Goal: Task Accomplishment & Management: Use online tool/utility

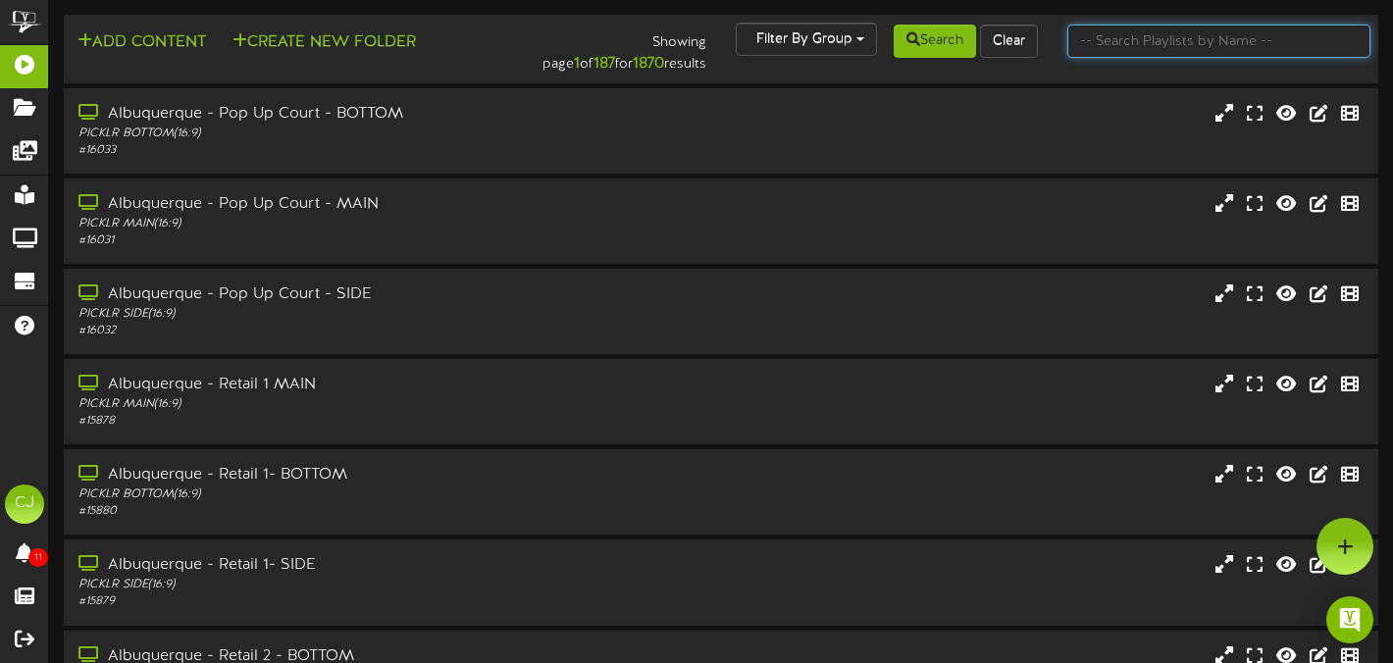
click at [1159, 49] on input "text" at bounding box center [1218, 41] width 303 height 33
type input "kaysville"
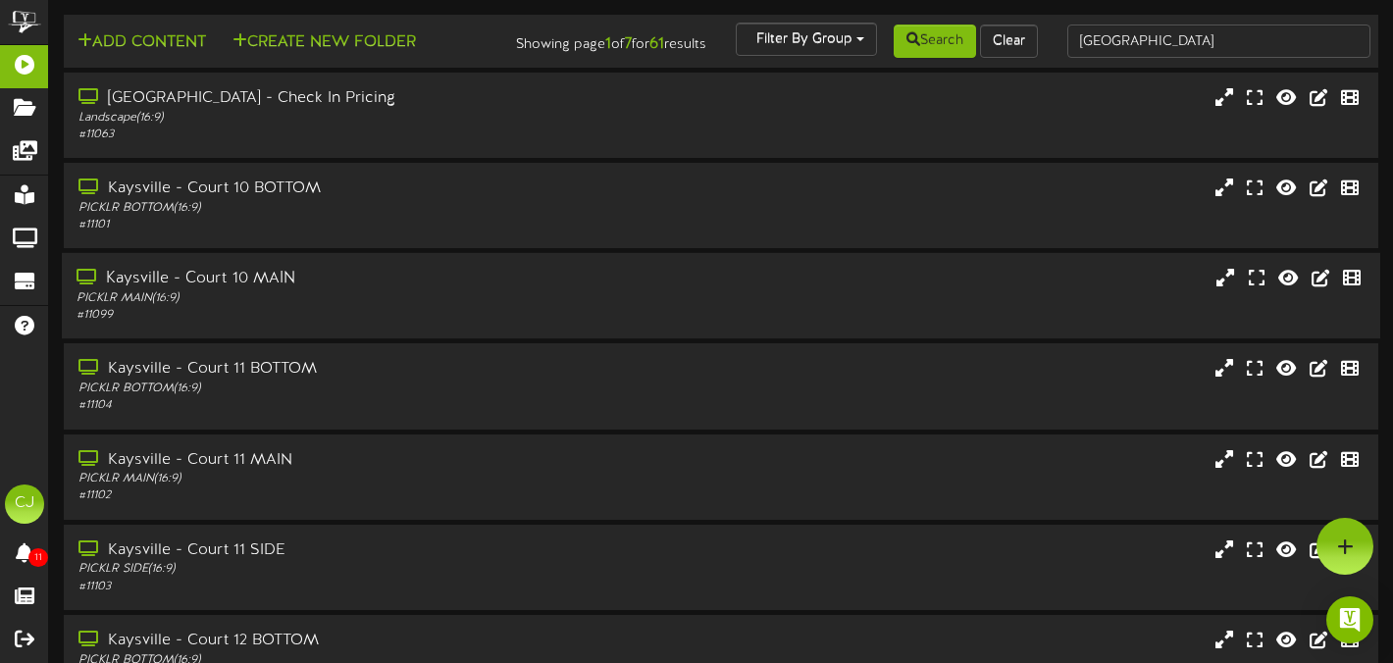
click at [471, 306] on div "PICKLR MAIN ( 16:9 )" at bounding box center [336, 298] width 520 height 17
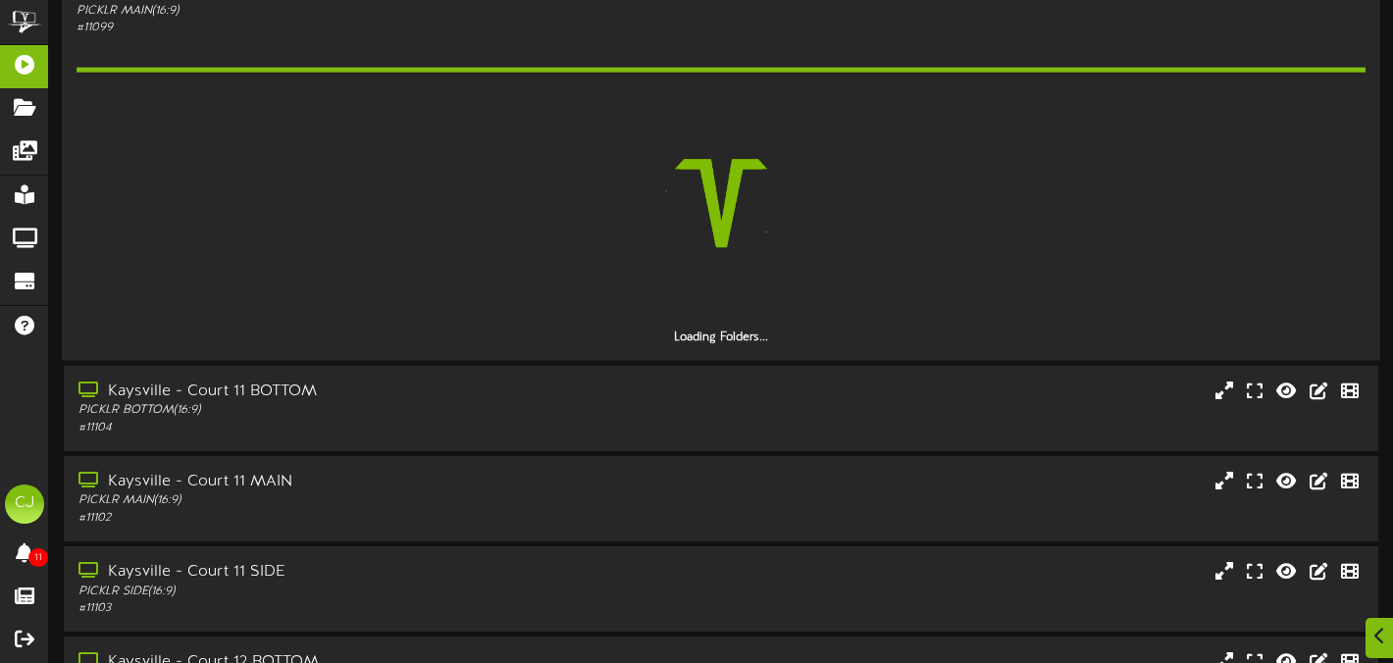
scroll to position [291, 0]
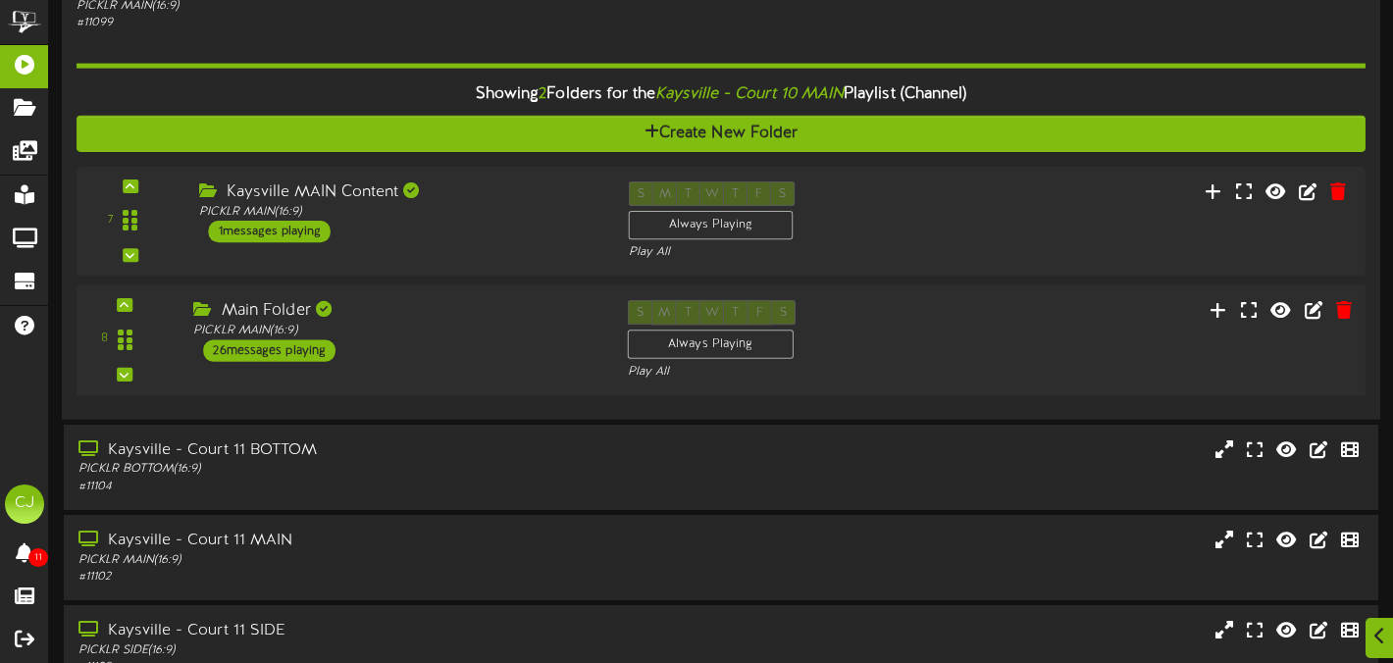
click at [485, 323] on div "Main Folder" at bounding box center [395, 311] width 404 height 23
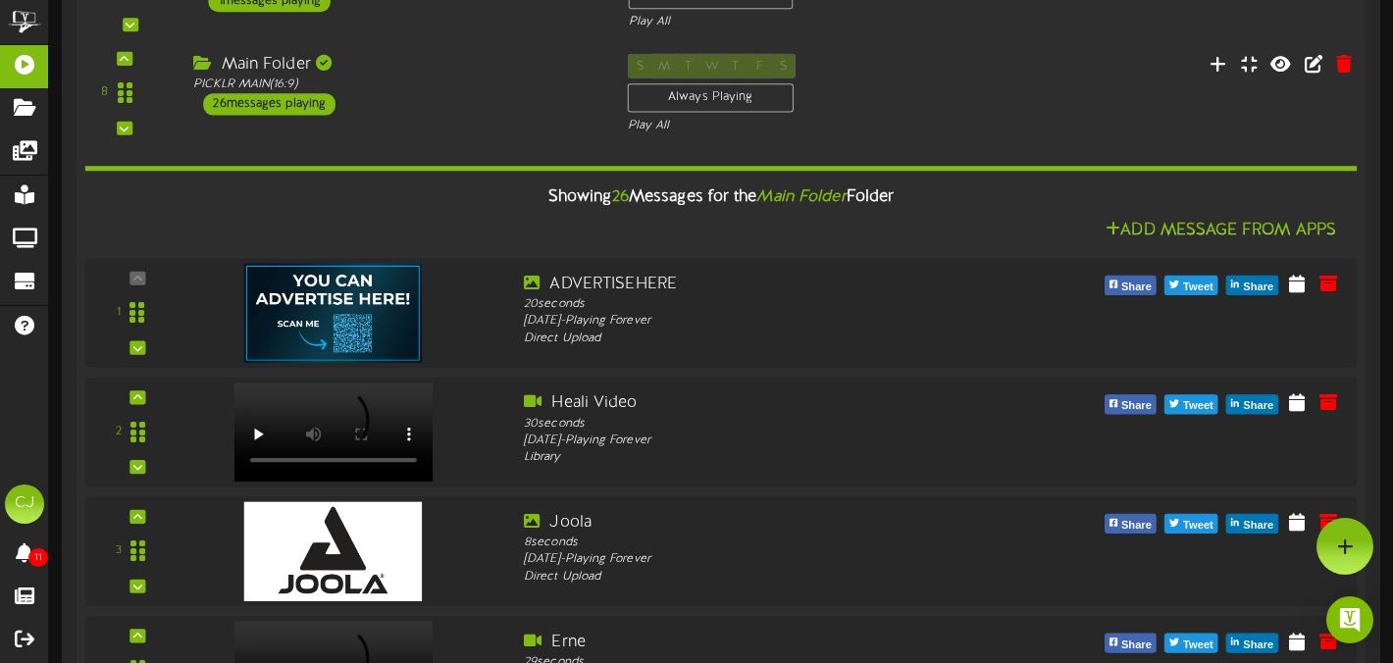
scroll to position [460, 0]
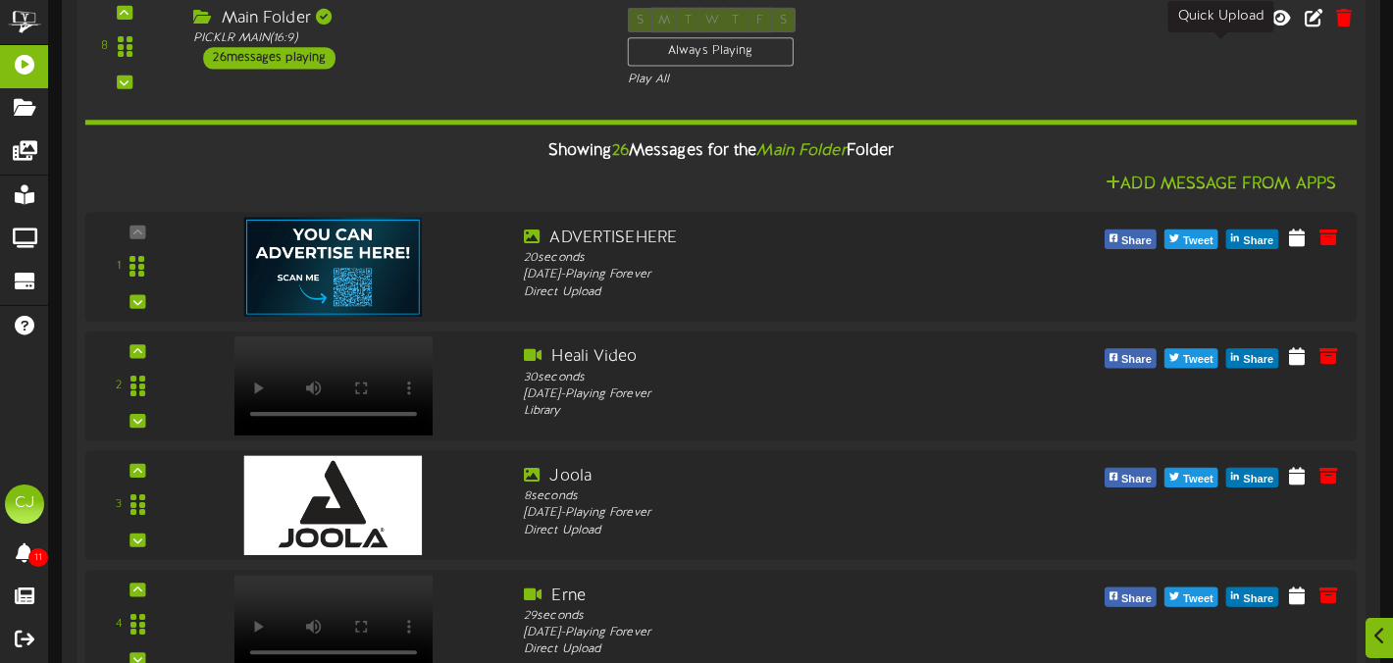
click at [1215, 28] on icon at bounding box center [1218, 18] width 21 height 22
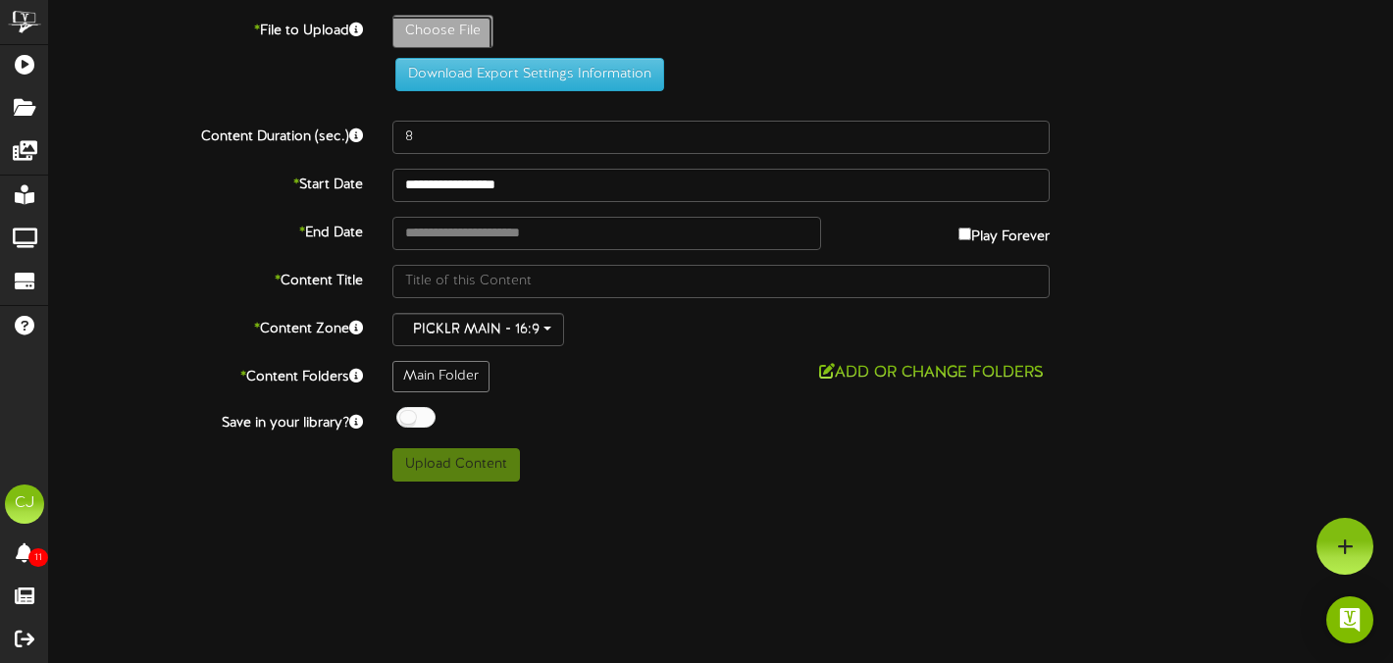
type input "**********"
type input "G2GxPicklrVideoV31"
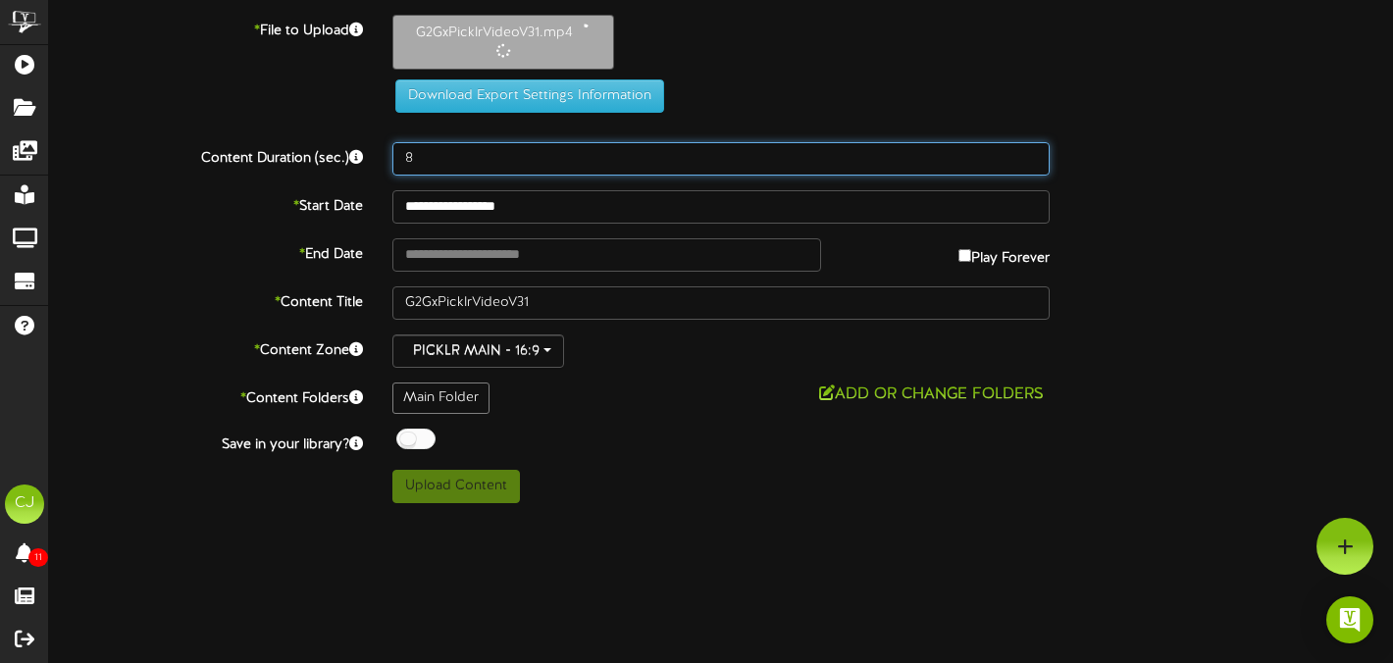
click at [430, 172] on input "8" at bounding box center [720, 158] width 657 height 33
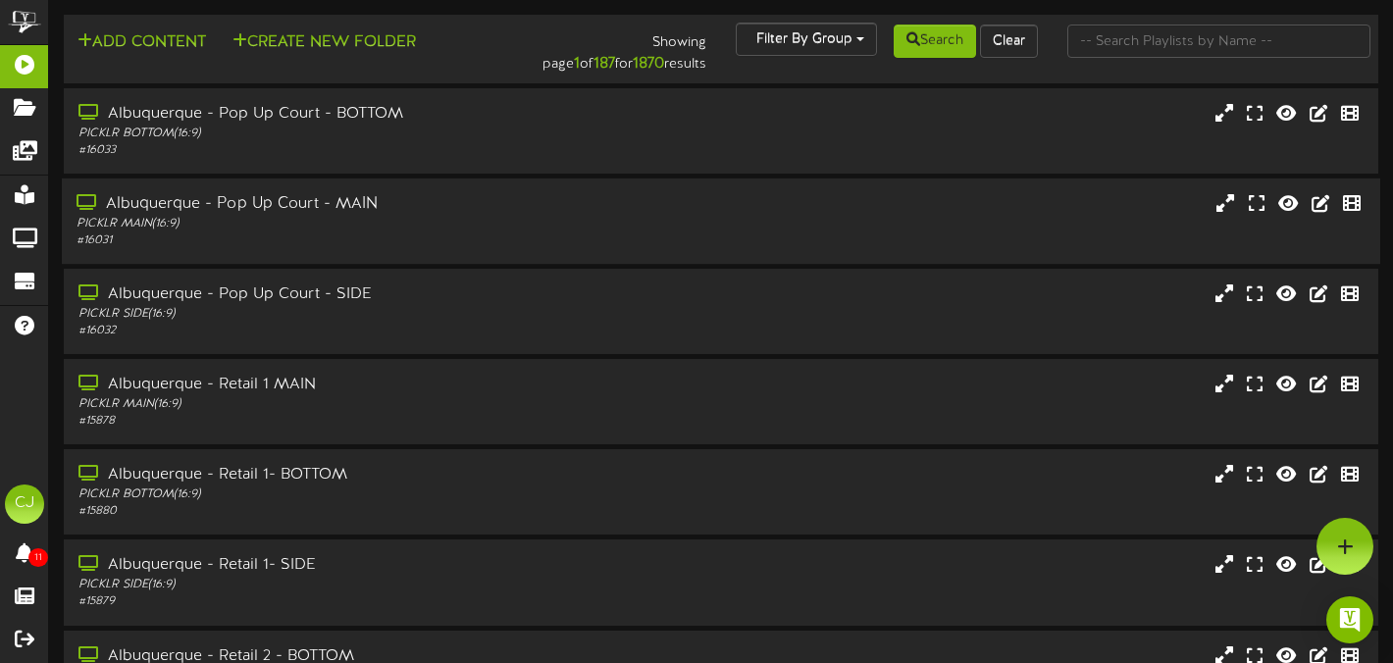
click at [345, 238] on div "# 16031" at bounding box center [336, 240] width 520 height 17
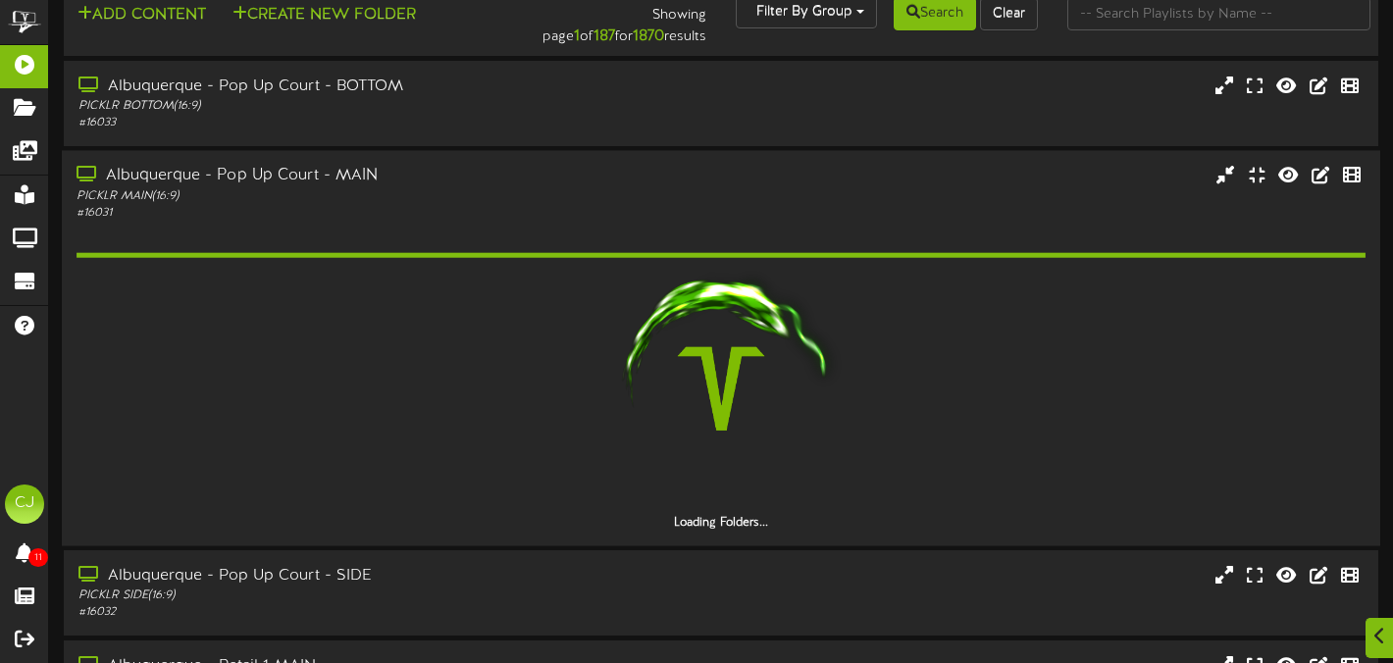
scroll to position [28, 0]
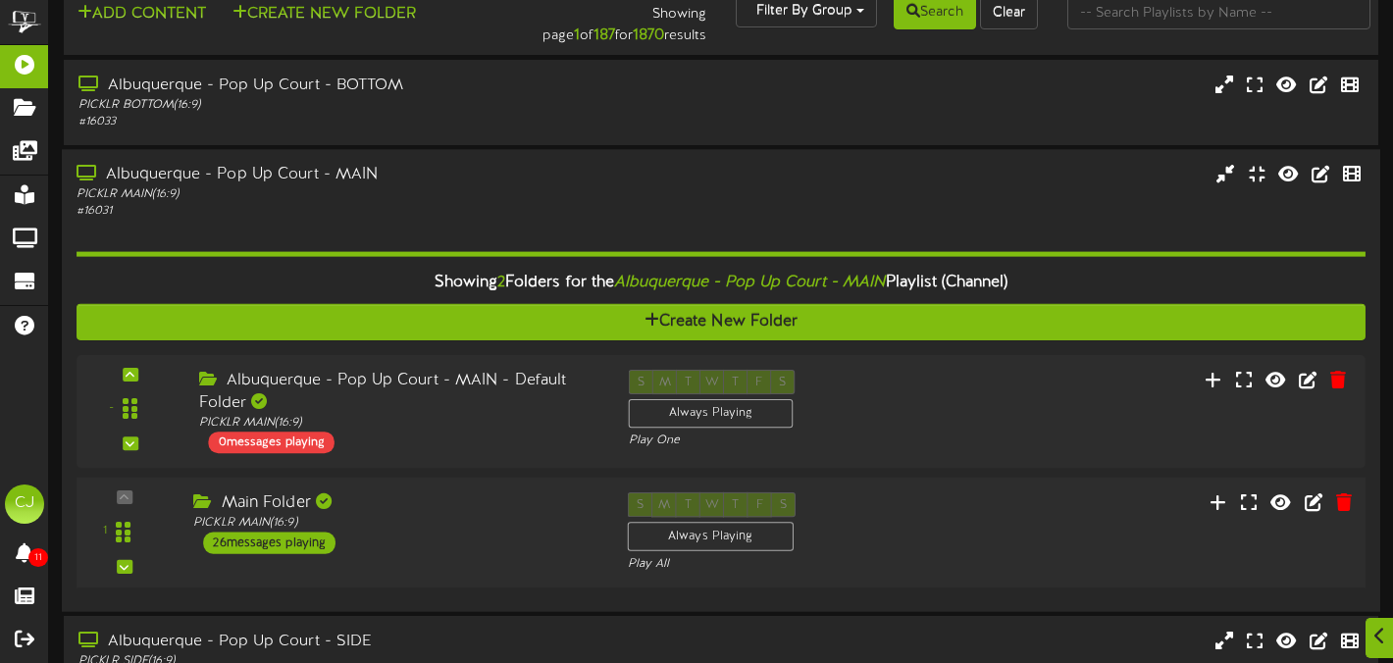
click at [493, 540] on div "Main Folder PICKLR MAIN ( 16:9 ) 26 messages playing" at bounding box center [394, 523] width 433 height 62
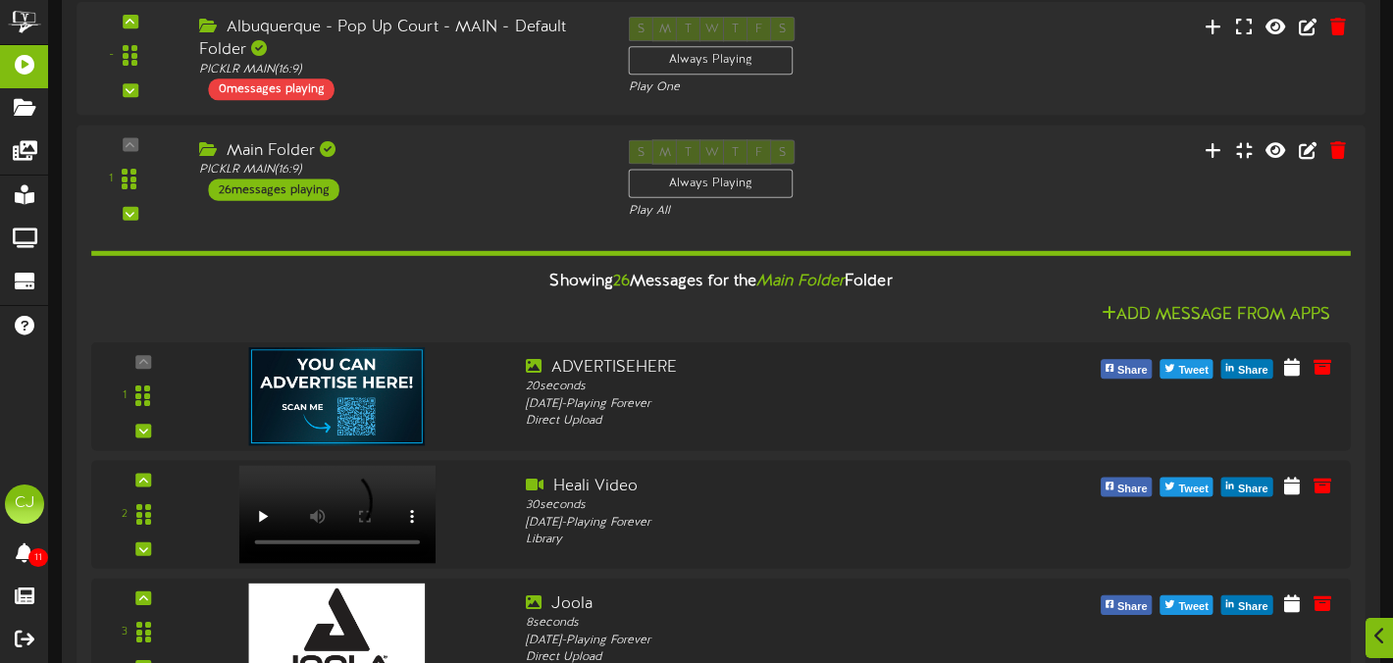
scroll to position [380, 0]
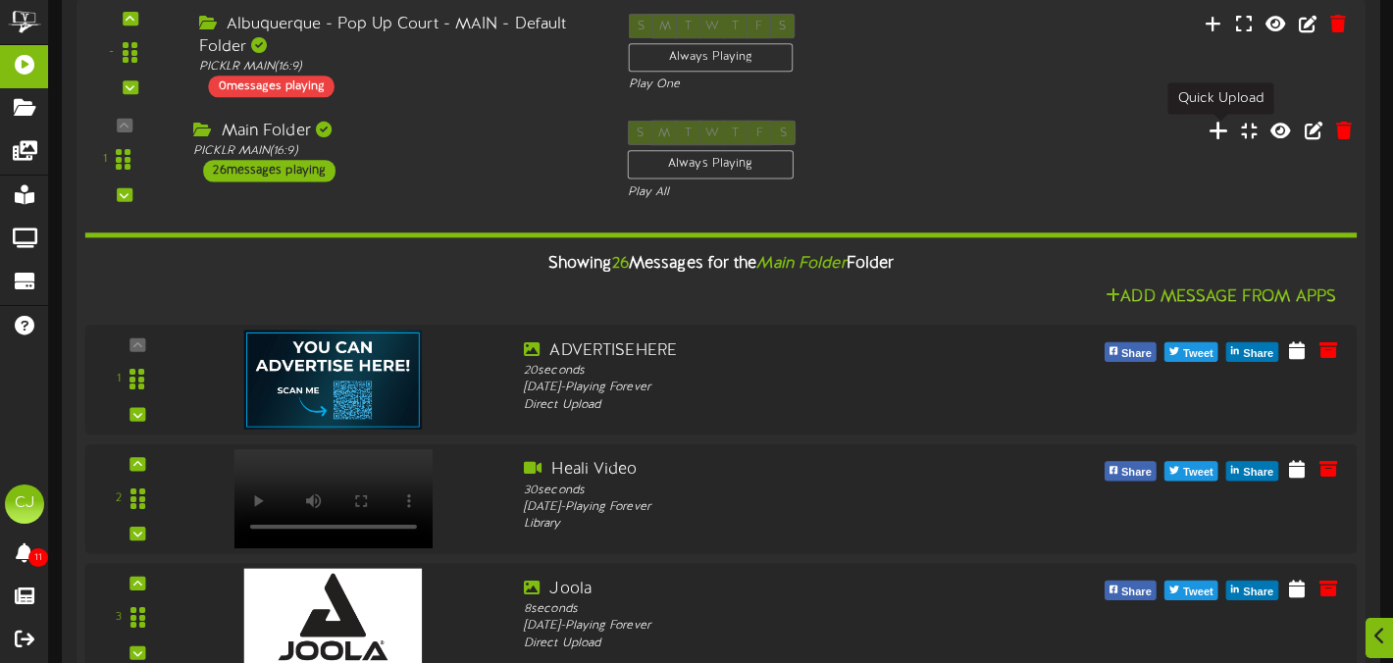
click at [1216, 130] on icon at bounding box center [1218, 130] width 21 height 22
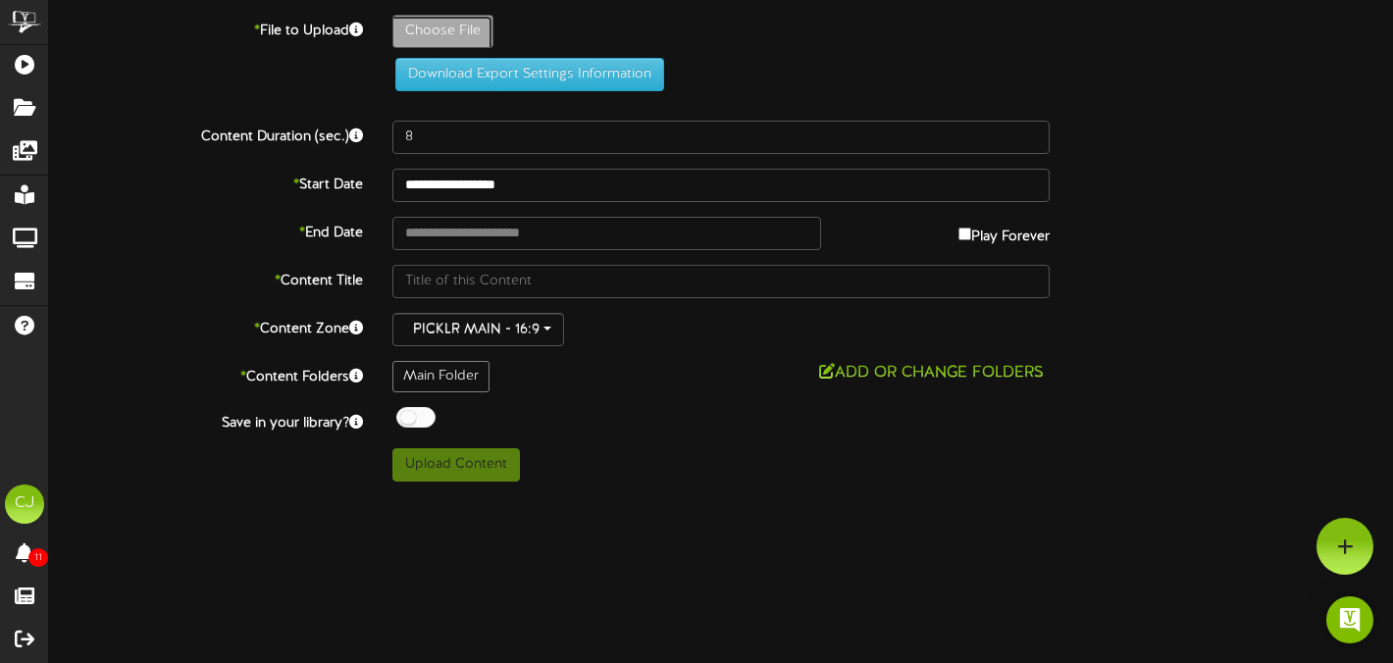
type input "**********"
type input "G2GxPicklrVideoV31"
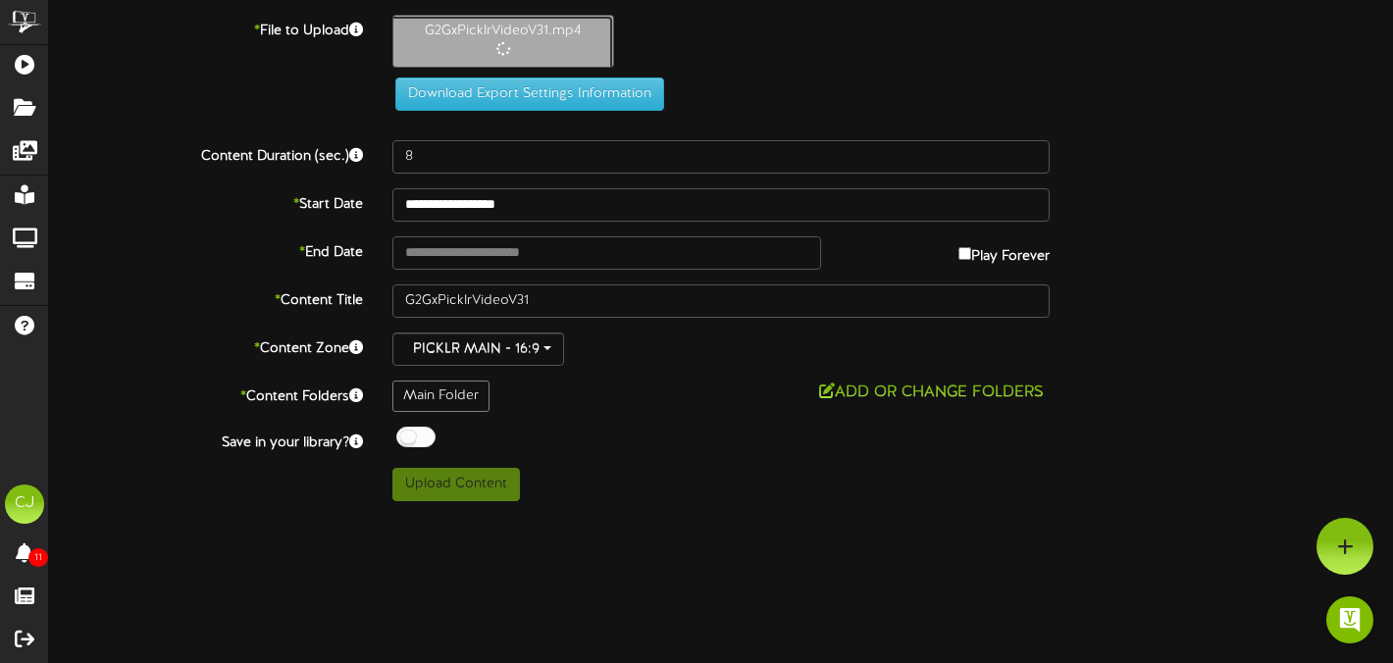
type input "30"
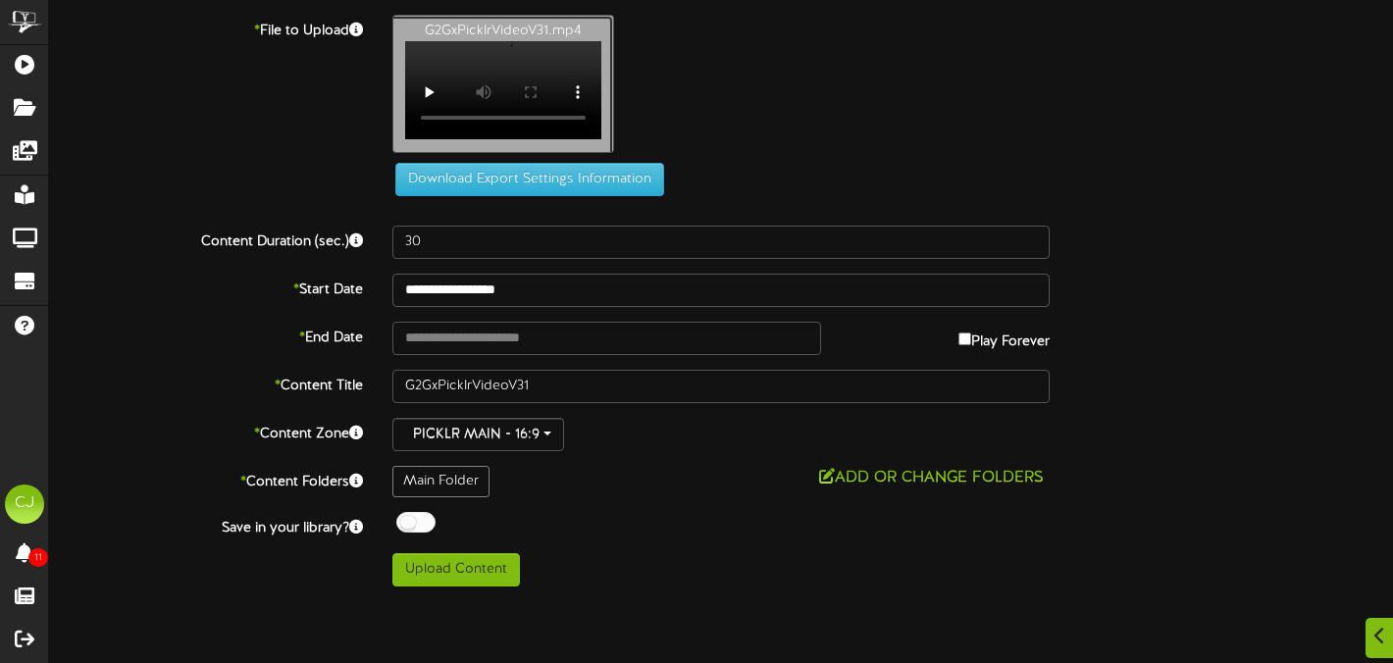
scroll to position [188, 0]
click at [500, 586] on button "Upload Content" at bounding box center [455, 569] width 127 height 33
type input "**********"
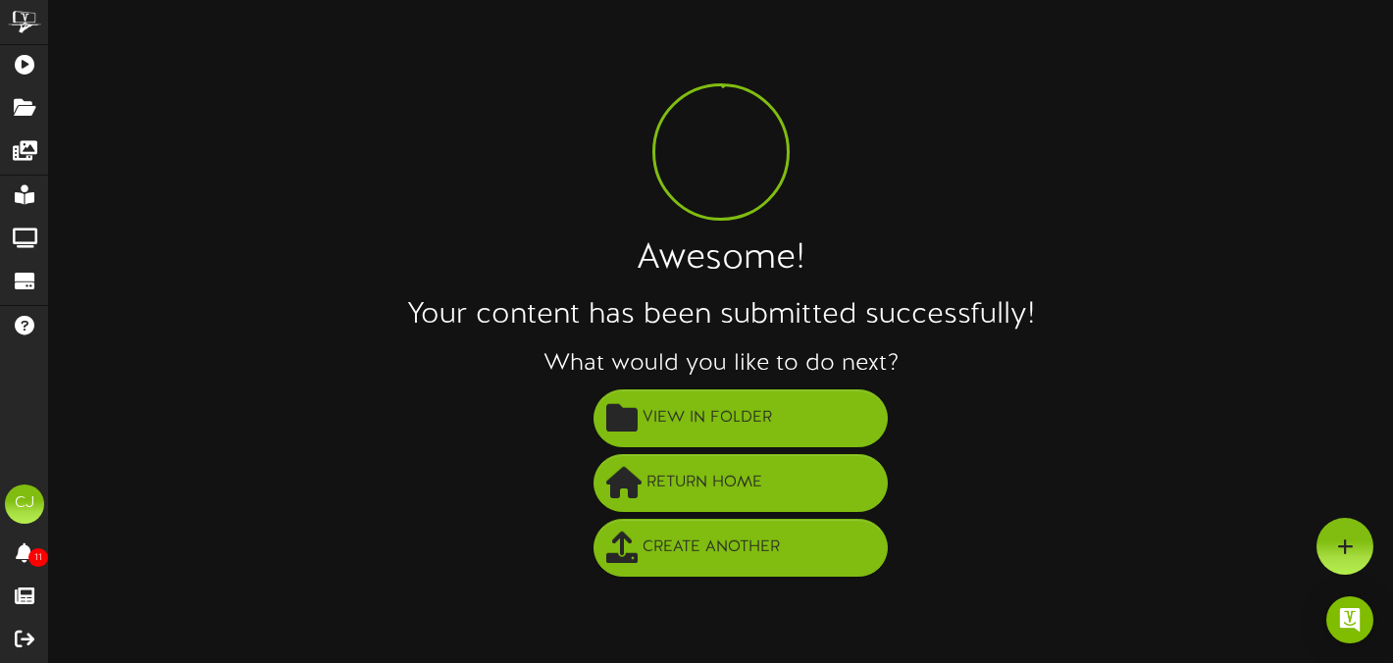
scroll to position [0, 0]
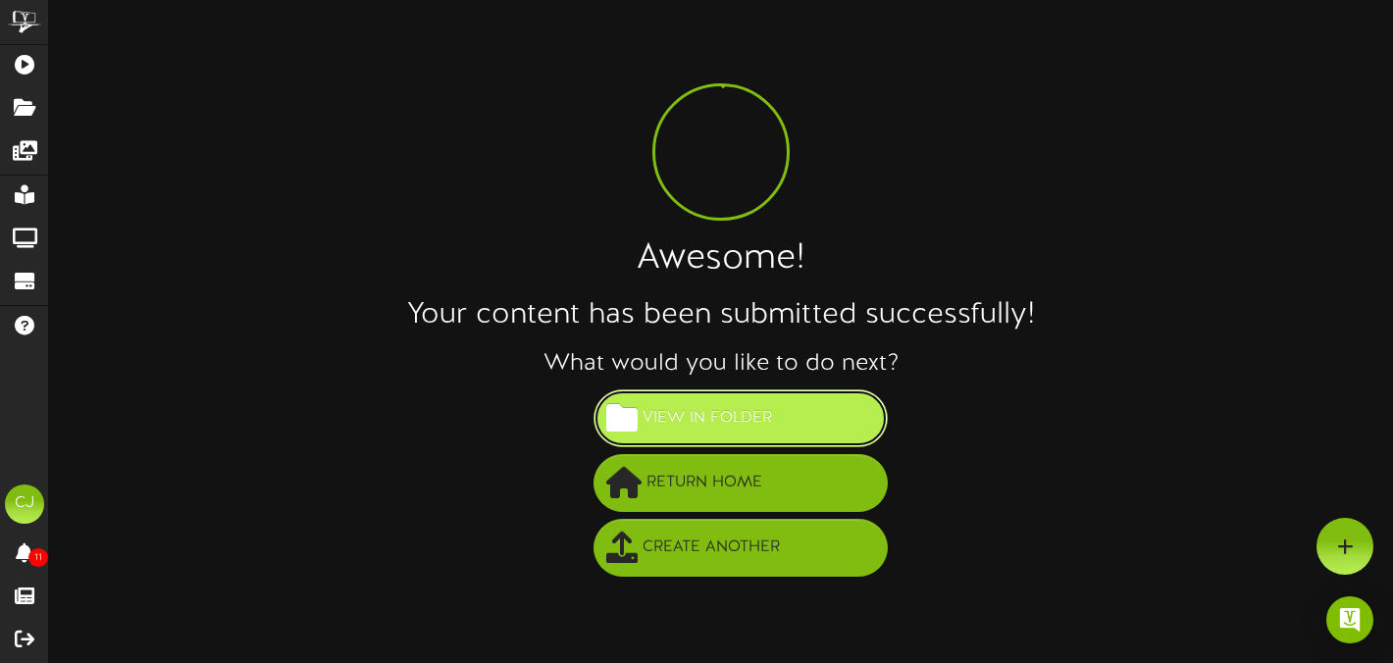
click at [781, 432] on button "View in Folder" at bounding box center [740, 418] width 294 height 58
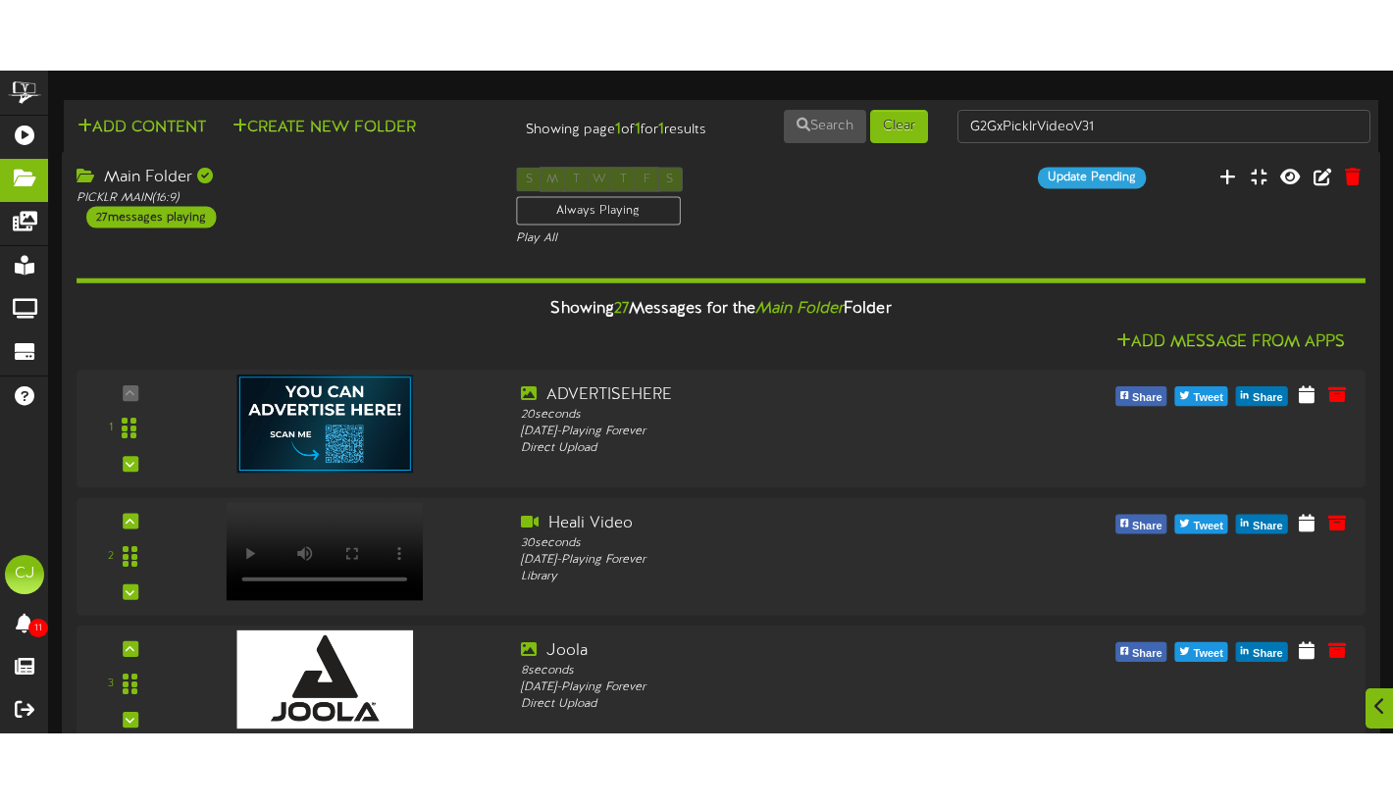
scroll to position [2978, 0]
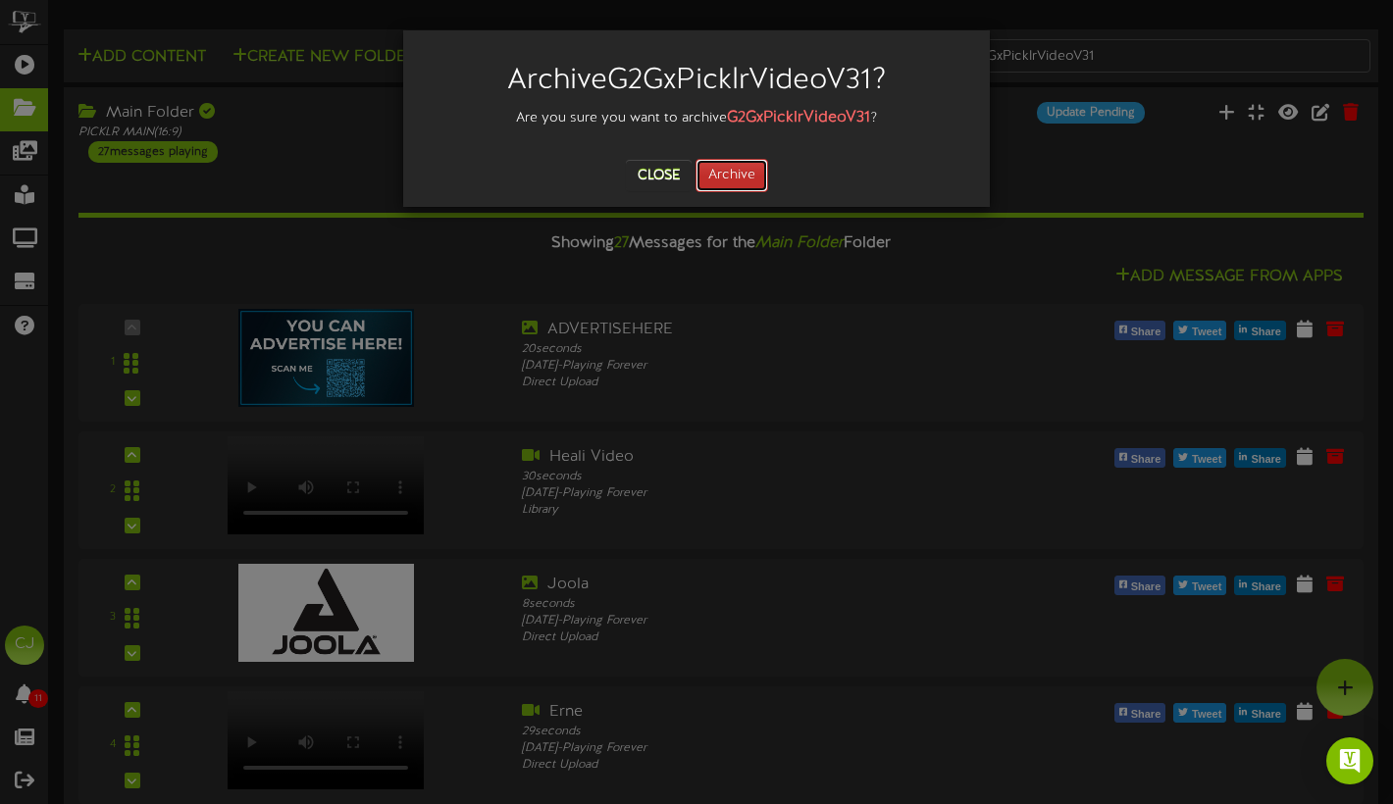
click at [742, 176] on button "Archive" at bounding box center [731, 175] width 73 height 33
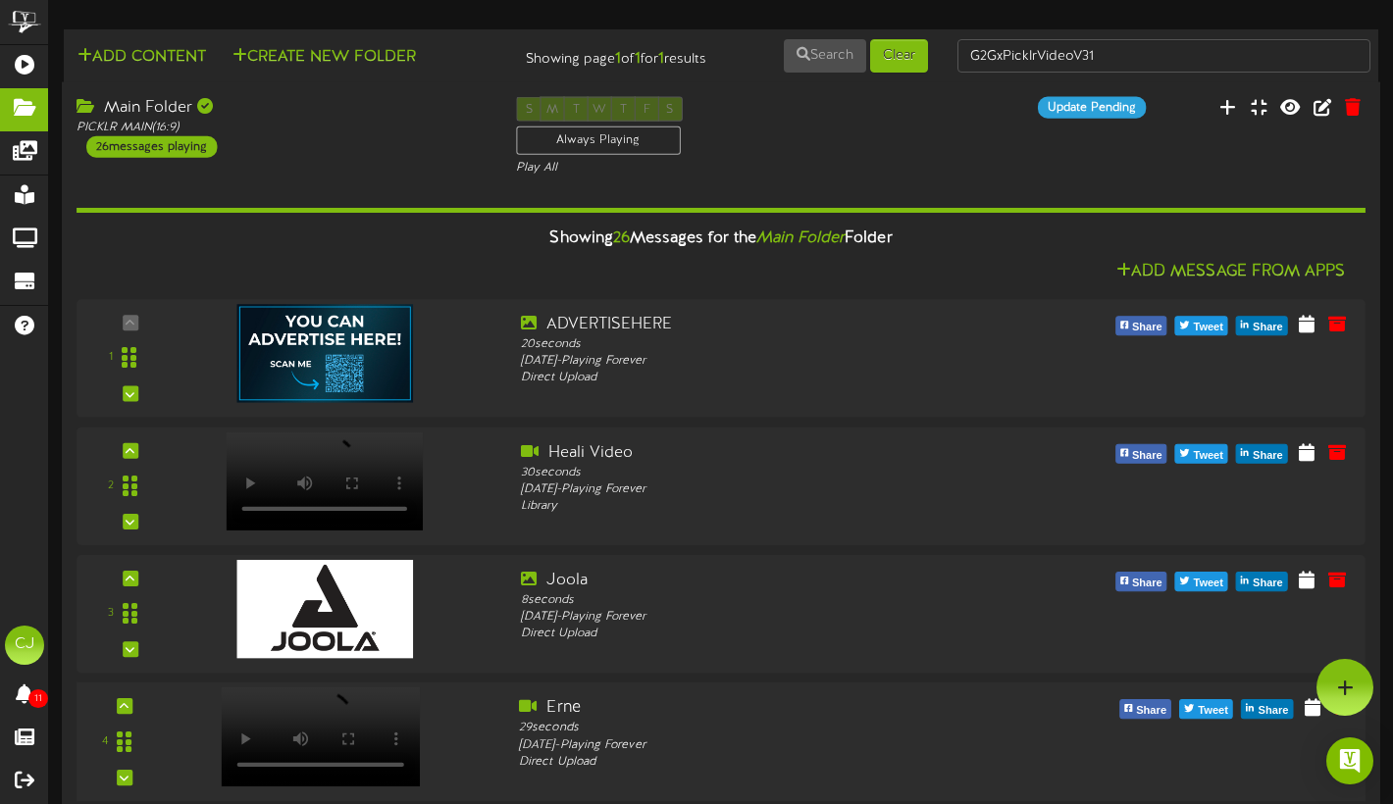
scroll to position [0, 0]
click at [1225, 117] on icon at bounding box center [1228, 106] width 20 height 22
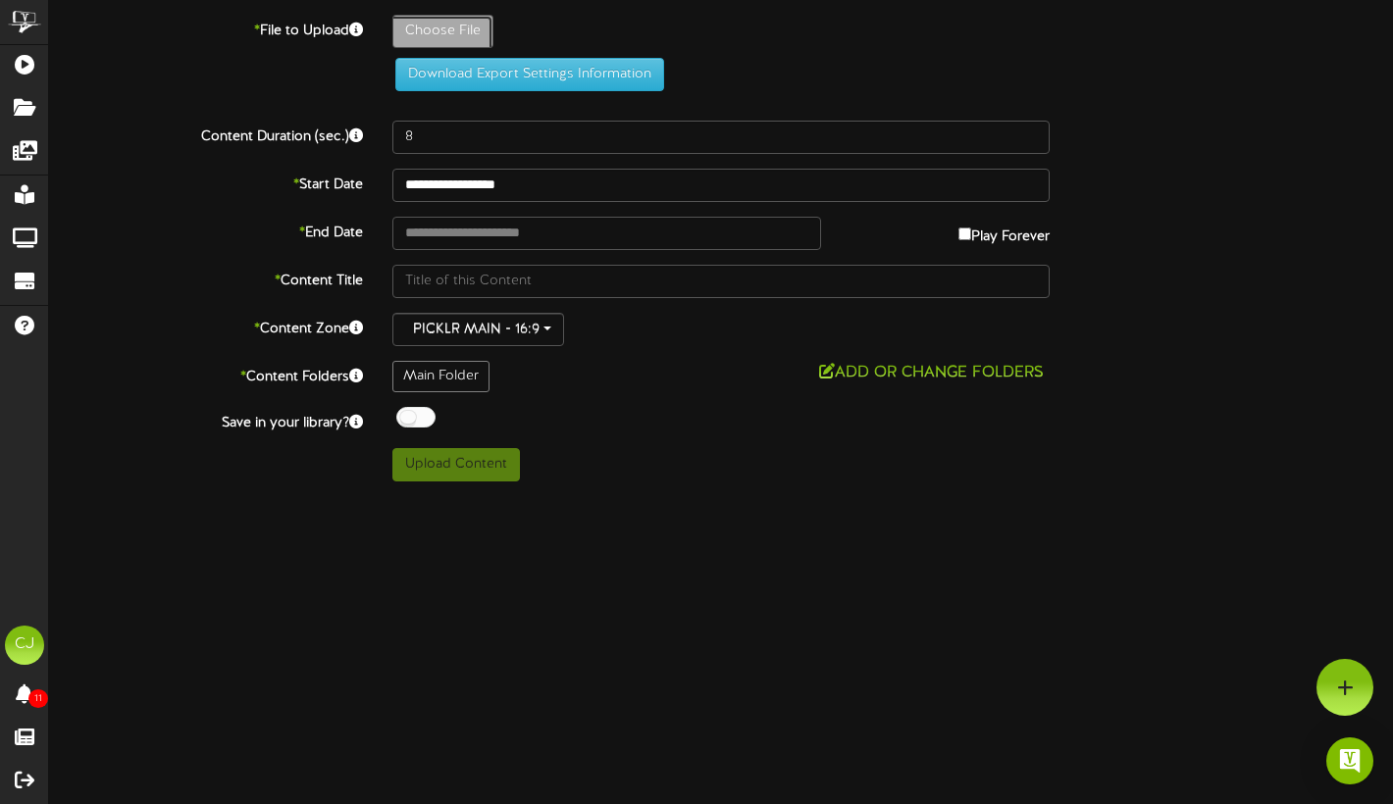
type input "**********"
type input "G2GHorizontal1"
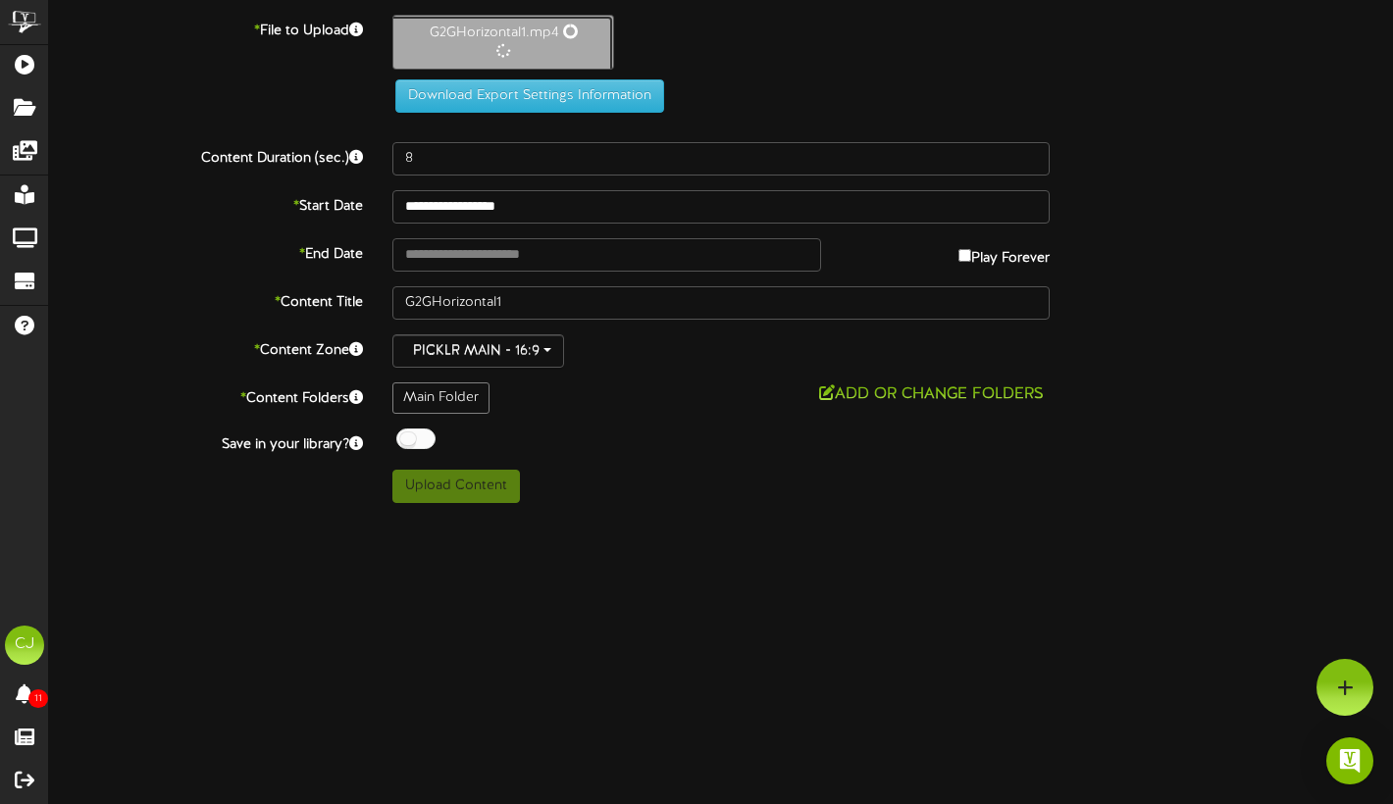
type input "30"
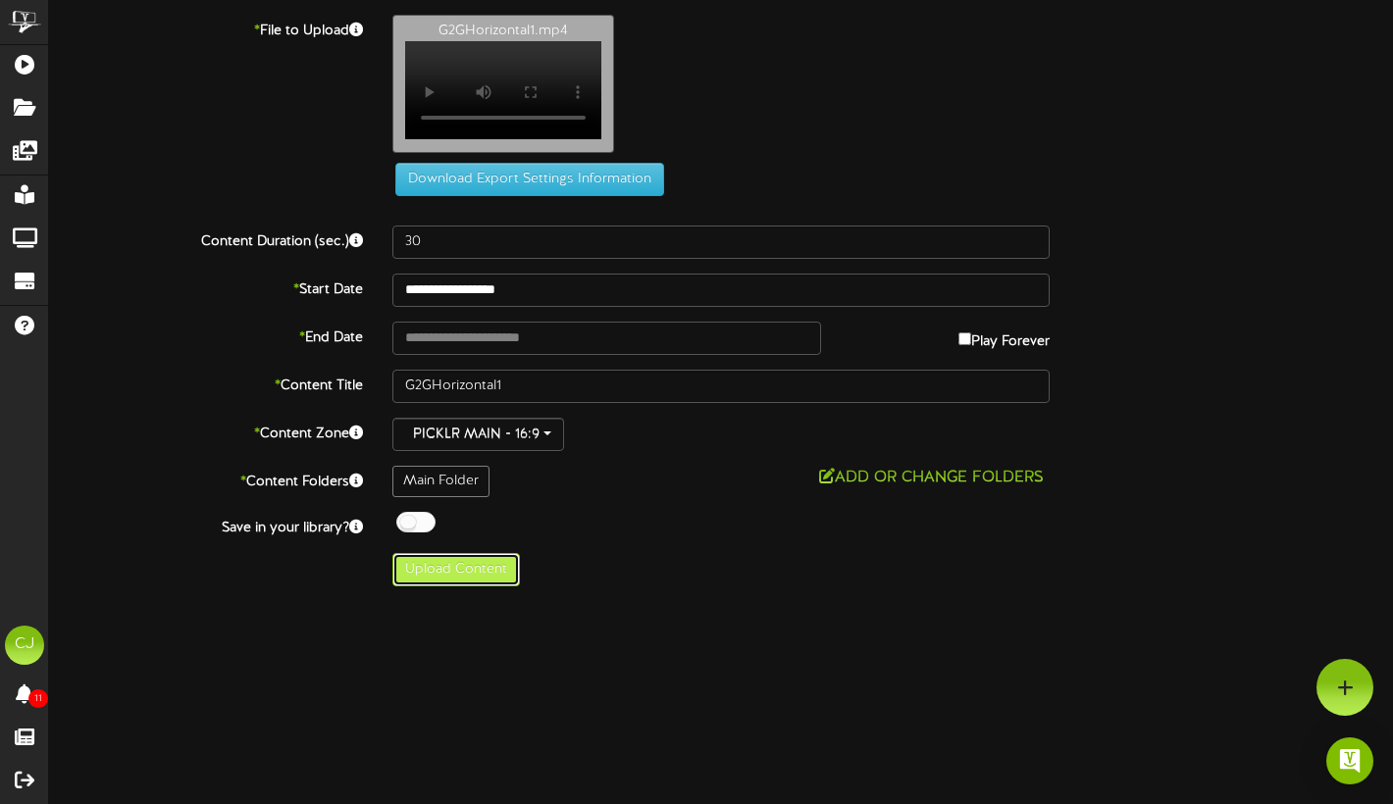
click at [488, 586] on button "Upload Content" at bounding box center [455, 569] width 127 height 33
type input "**********"
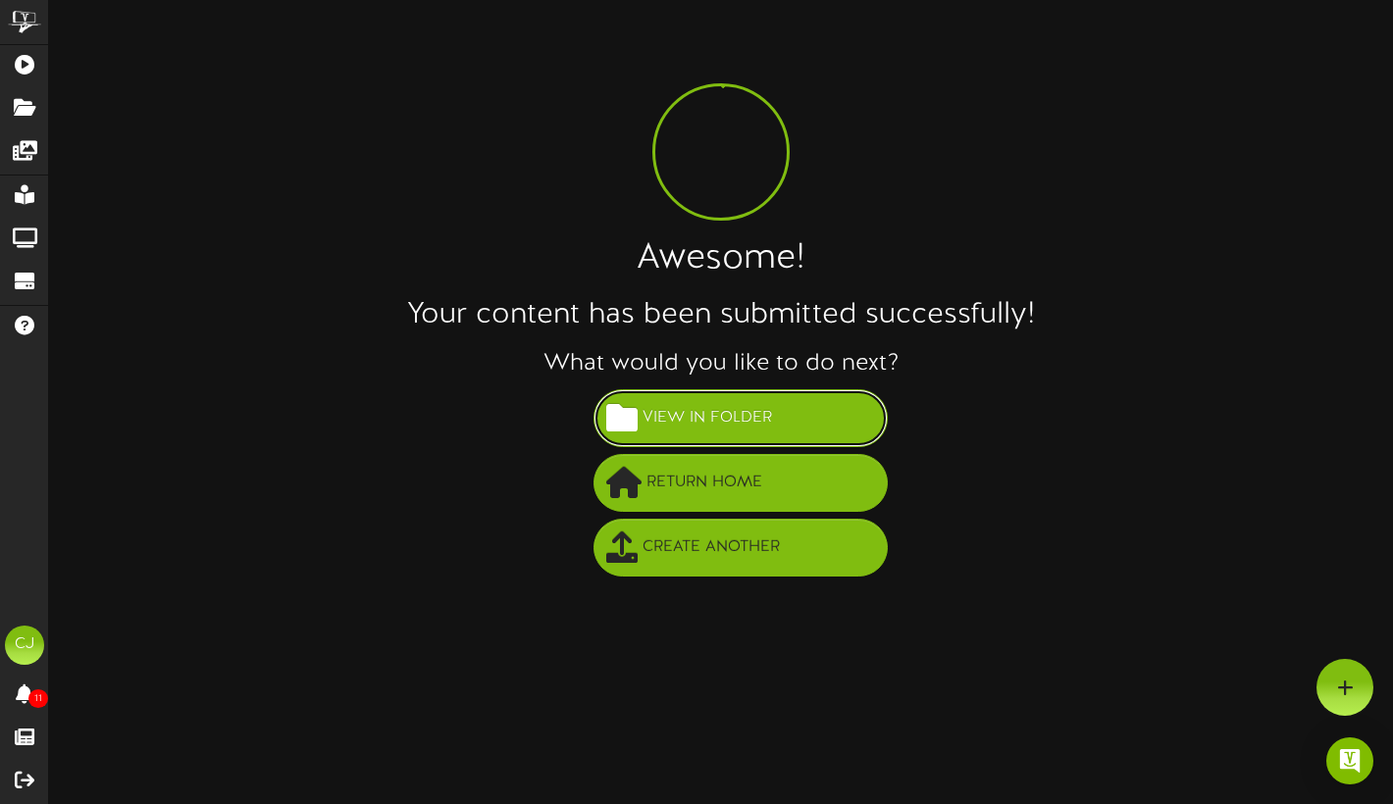
click at [752, 430] on span "View in Folder" at bounding box center [706, 418] width 139 height 32
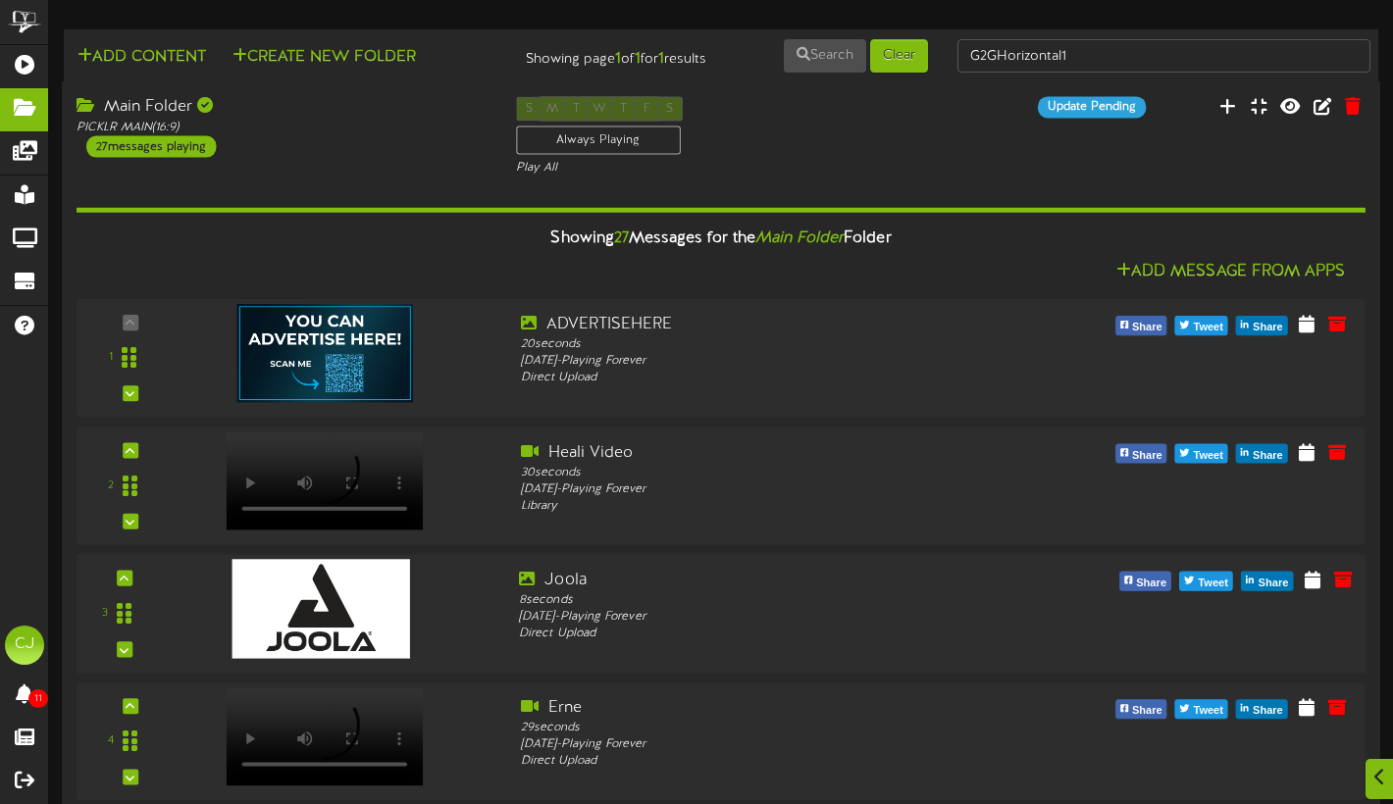
scroll to position [64, 0]
